Goal: Task Accomplishment & Management: Manage account settings

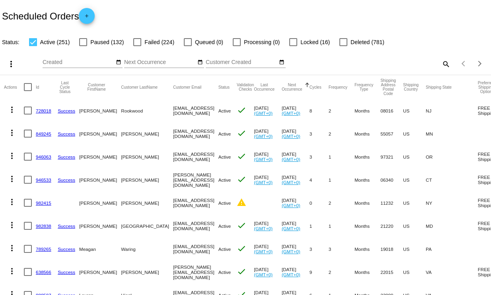
click at [441, 63] on mat-icon "search" at bounding box center [446, 64] width 10 height 12
click at [358, 65] on input "Search" at bounding box center [389, 62] width 122 height 6
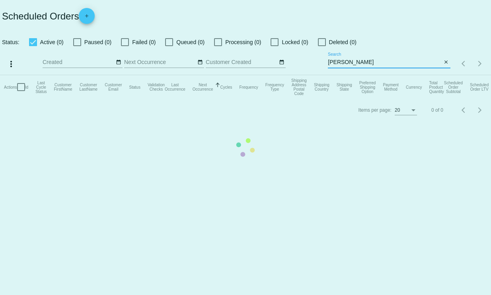
type input "[PERSON_NAME]"
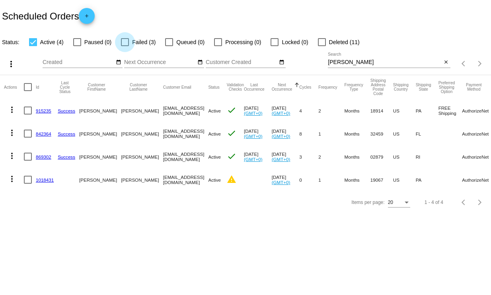
click at [126, 42] on div at bounding box center [125, 42] width 8 height 8
click at [125, 46] on input "Failed (3)" at bounding box center [125, 46] width 0 height 0
checkbox input "true"
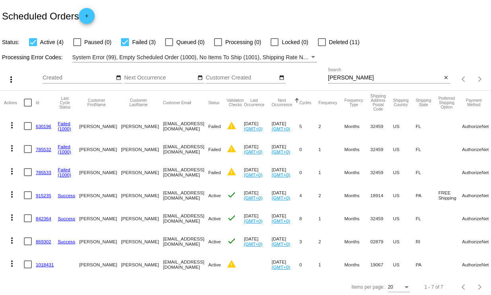
click at [42, 264] on link "1018431" at bounding box center [45, 264] width 18 height 5
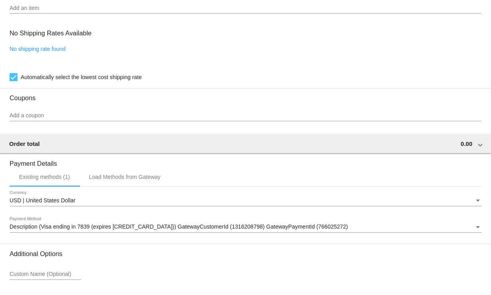
scroll to position [549, 0]
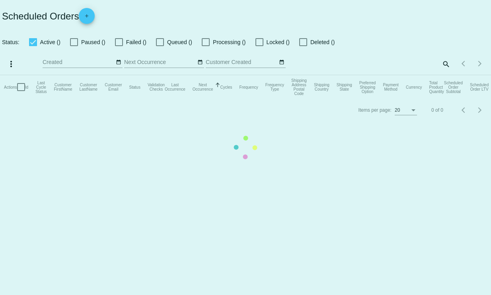
checkbox input "true"
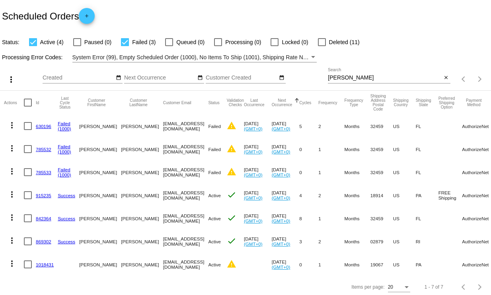
click at [10, 263] on mat-icon "more_vert" at bounding box center [12, 264] width 10 height 10
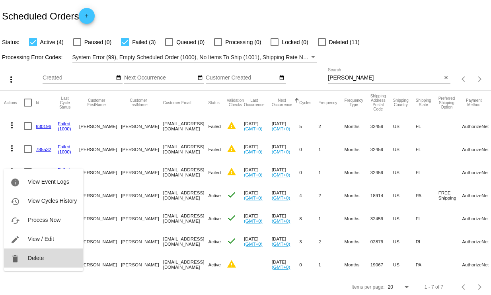
click at [36, 259] on span "Delete" at bounding box center [36, 258] width 16 height 6
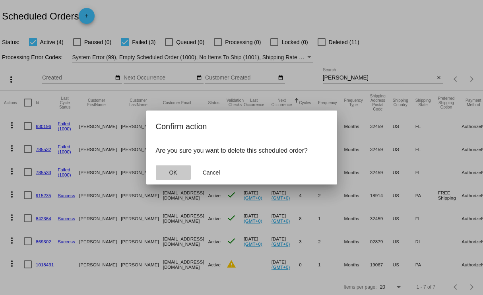
click at [168, 172] on button "OK" at bounding box center [173, 173] width 35 height 14
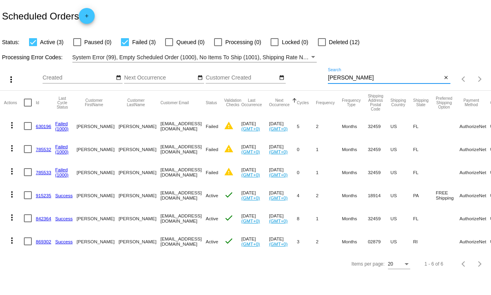
drag, startPoint x: 345, startPoint y: 78, endPoint x: 271, endPoint y: 97, distance: 77.0
click at [271, 97] on app-dashboard-scheduled-orders "Scheduled Orders add Status: Active (3) Paused (0) Failed (3) Queued (0) Proces…" at bounding box center [245, 137] width 491 height 275
type input "[PERSON_NAME]"
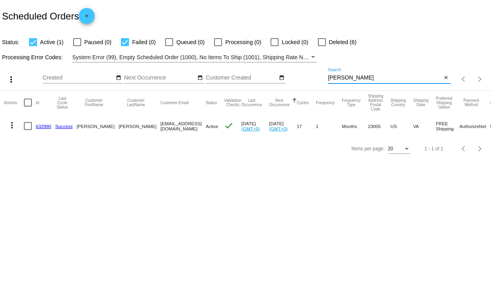
click at [41, 126] on link "632990" at bounding box center [44, 126] width 16 height 5
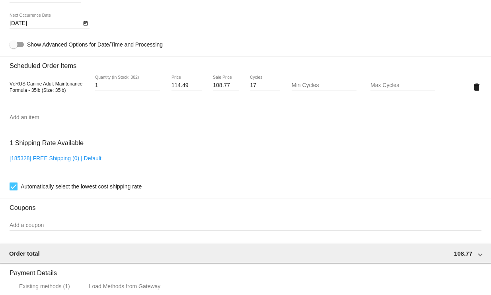
scroll to position [497, 0]
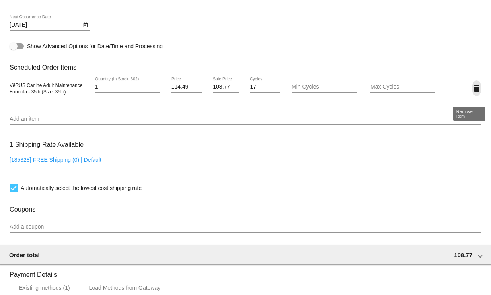
click at [472, 91] on mat-icon "delete" at bounding box center [477, 89] width 10 height 10
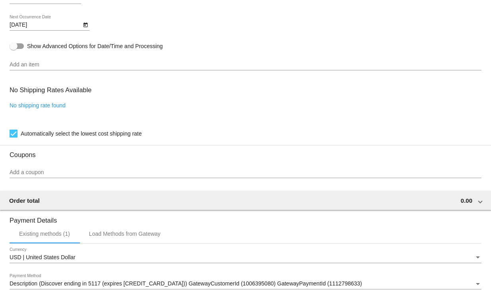
scroll to position [547, 0]
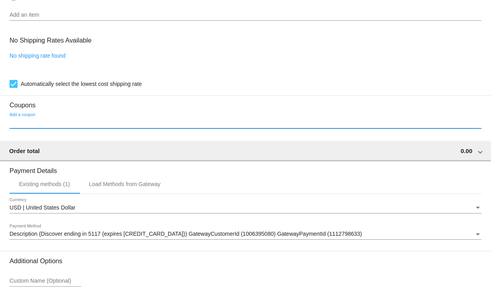
click at [36, 126] on input "Add a coupon" at bounding box center [246, 123] width 472 height 6
type input "a"
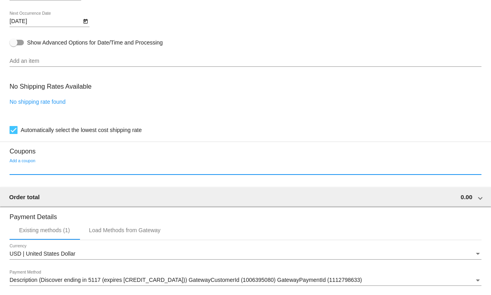
scroll to position [497, 0]
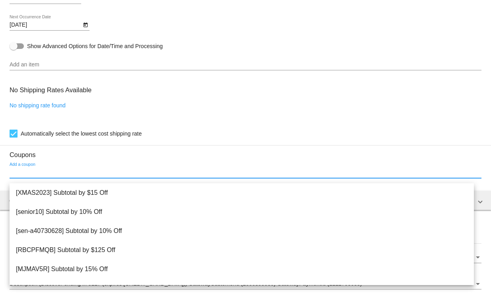
click at [43, 64] on div "Add an item" at bounding box center [246, 63] width 472 height 16
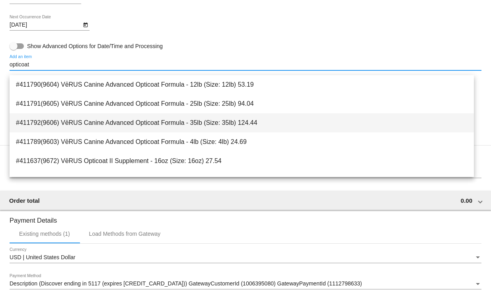
type input "opticoat"
click at [223, 121] on span "#411792(9606) VēRUS Canine Advanced Opticoat Formula - 35lb (Size: 35lb) 124.44" at bounding box center [242, 122] width 452 height 19
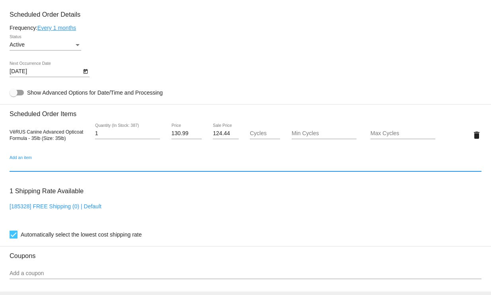
scroll to position [447, 0]
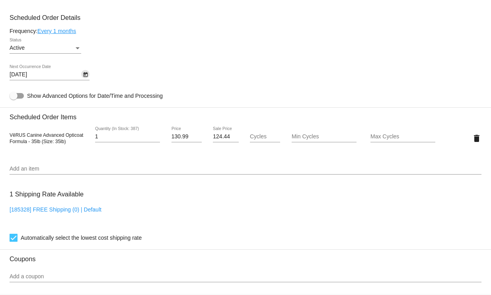
click at [85, 79] on icon "Open calendar" at bounding box center [86, 75] width 6 height 10
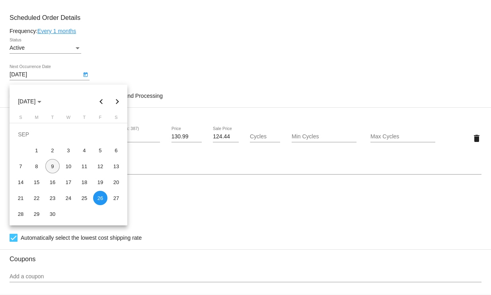
click at [54, 164] on div "9" at bounding box center [52, 166] width 14 height 14
type input "[DATE]"
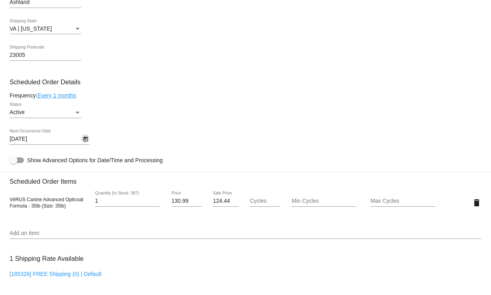
scroll to position [348, 0]
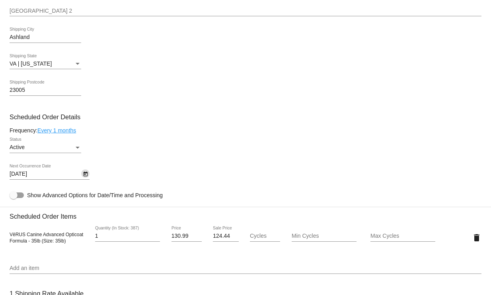
click at [70, 134] on link "Every 1 months" at bounding box center [56, 130] width 39 height 6
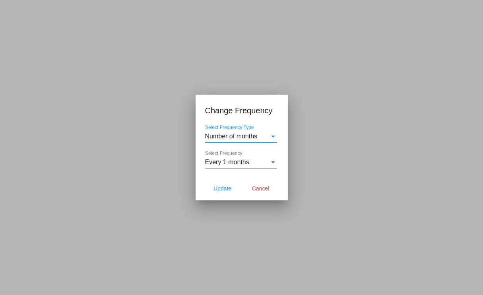
click at [239, 136] on span "Number of months" at bounding box center [231, 136] width 53 height 7
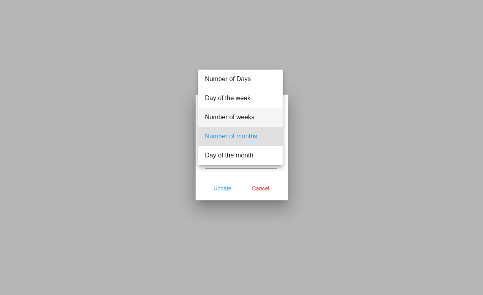
click at [233, 120] on span "Number of weeks" at bounding box center [241, 117] width 72 height 19
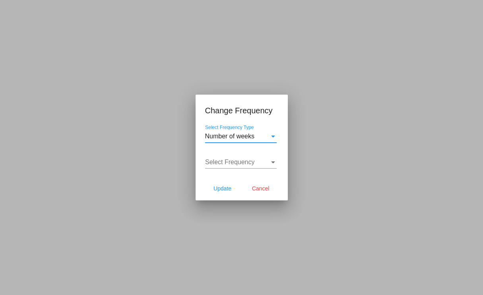
click at [267, 162] on div "Select Frequency" at bounding box center [237, 162] width 64 height 7
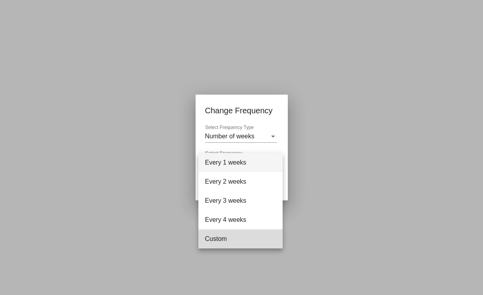
click at [223, 237] on span "Custom" at bounding box center [241, 239] width 72 height 19
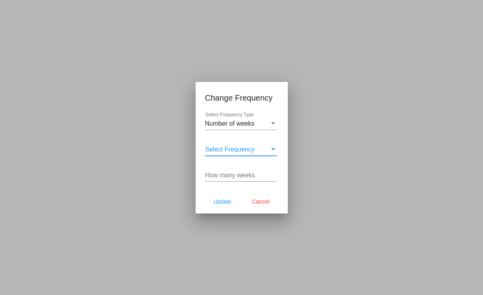
click at [236, 174] on input "How many weeks" at bounding box center [241, 175] width 72 height 7
click at [273, 173] on input "1" at bounding box center [241, 175] width 72 height 7
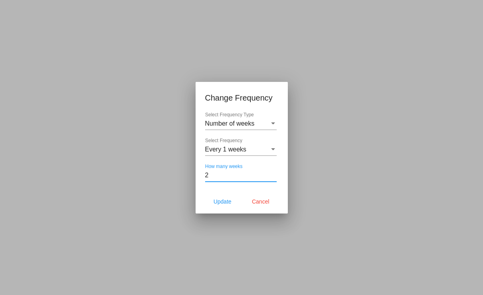
click at [273, 173] on input "2" at bounding box center [241, 175] width 72 height 7
click at [273, 173] on input "3" at bounding box center [241, 175] width 72 height 7
click at [273, 173] on input "4" at bounding box center [241, 175] width 72 height 7
click at [273, 173] on input "5" at bounding box center [241, 175] width 72 height 7
type input "6"
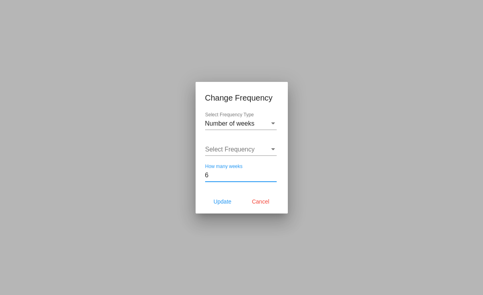
click at [273, 173] on input "6" at bounding box center [241, 175] width 72 height 7
click at [231, 201] on button "Update" at bounding box center [222, 202] width 35 height 14
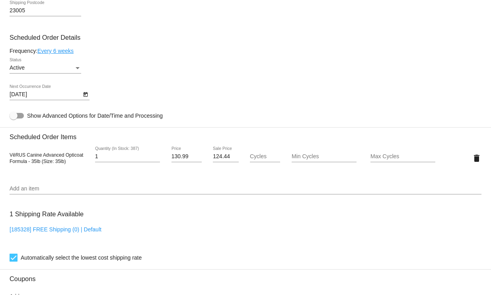
scroll to position [378, 0]
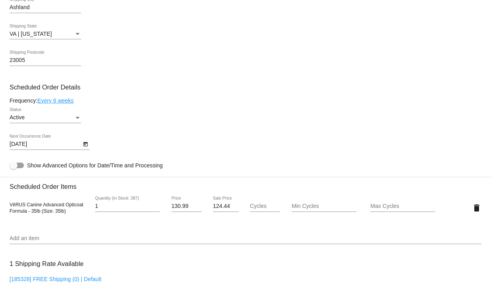
click at [86, 149] on icon "Open calendar" at bounding box center [86, 145] width 6 height 10
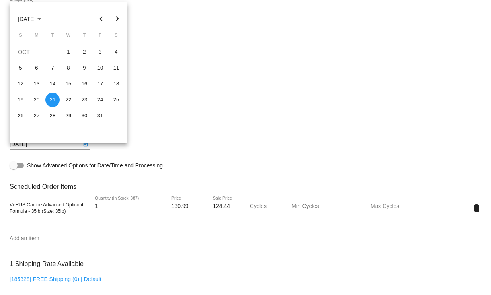
click at [178, 129] on div at bounding box center [245, 147] width 491 height 295
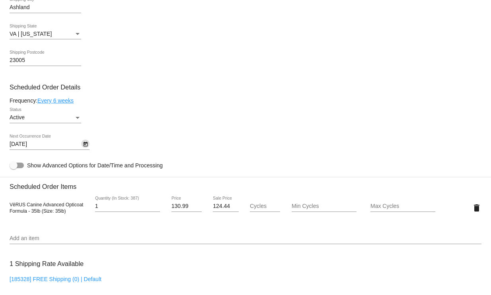
click at [86, 147] on icon "Open calendar" at bounding box center [85, 144] width 4 height 5
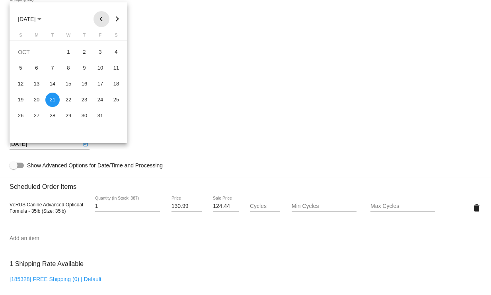
click at [102, 17] on button "Previous month" at bounding box center [101, 19] width 16 height 16
click at [51, 81] on div "9" at bounding box center [52, 84] width 14 height 14
type input "[DATE]"
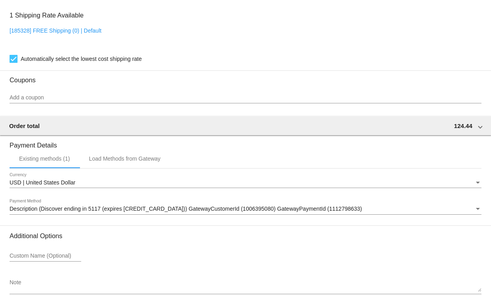
scroll to position [676, 0]
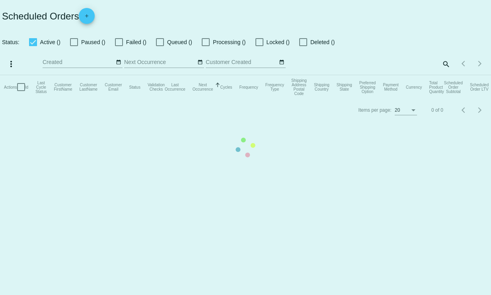
checkbox input "true"
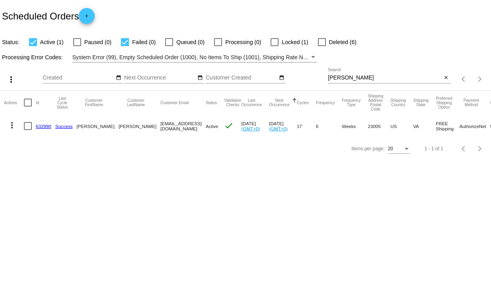
click at [12, 127] on mat-icon "more_vert" at bounding box center [12, 126] width 10 height 10
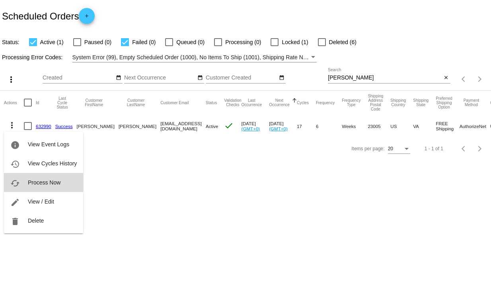
click at [50, 182] on span "Process Now" at bounding box center [44, 182] width 33 height 6
